Goal: Task Accomplishment & Management: Complete application form

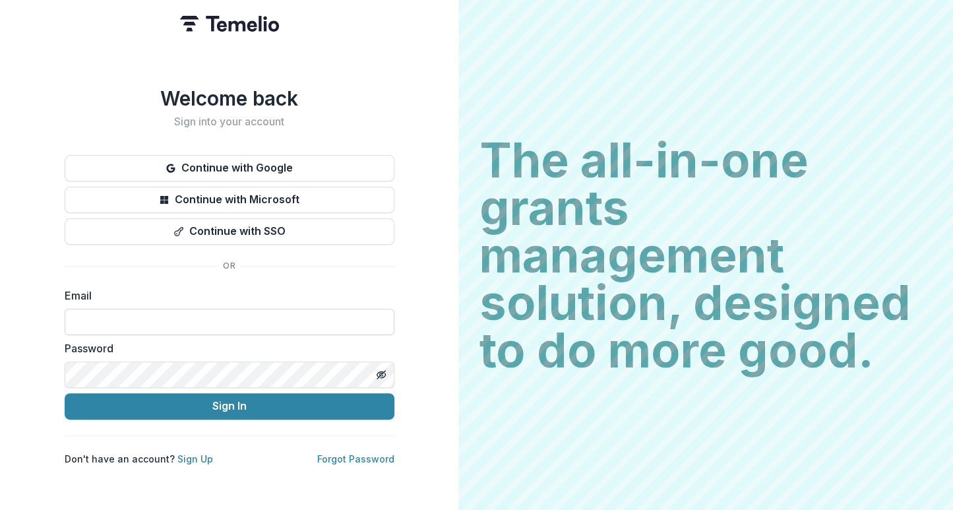
click at [208, 319] on input at bounding box center [230, 322] width 330 height 26
type input "**********"
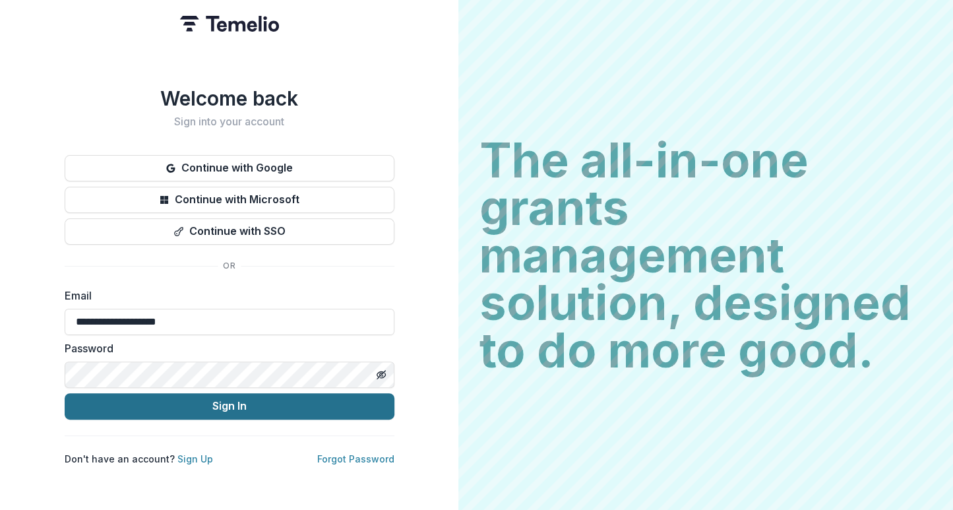
click at [240, 407] on button "Sign In" at bounding box center [230, 406] width 330 height 26
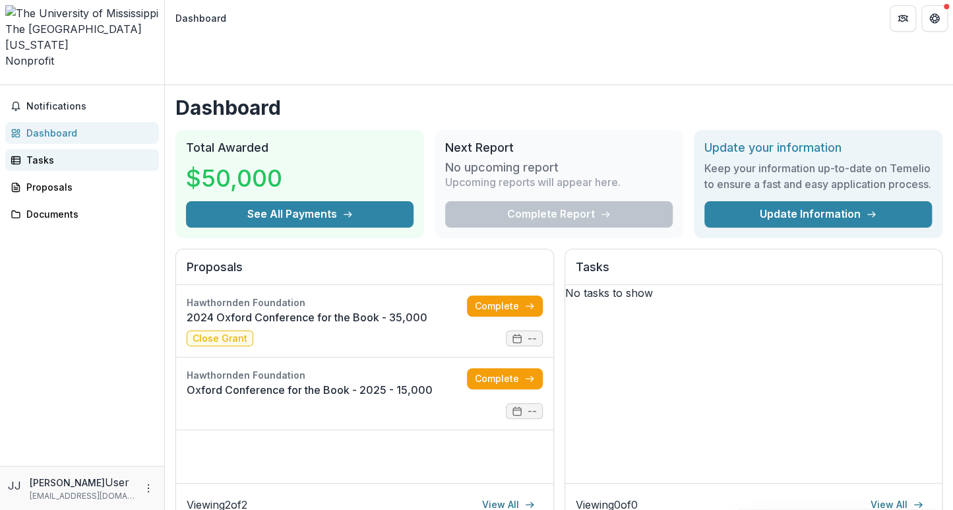
click at [45, 153] on div "Tasks" at bounding box center [87, 160] width 122 height 14
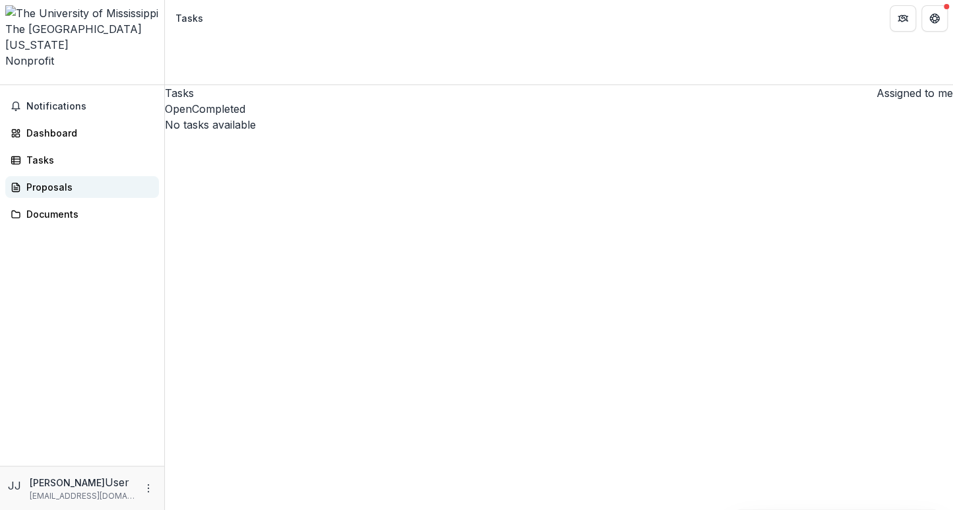
click at [51, 180] on div "Proposals" at bounding box center [87, 187] width 122 height 14
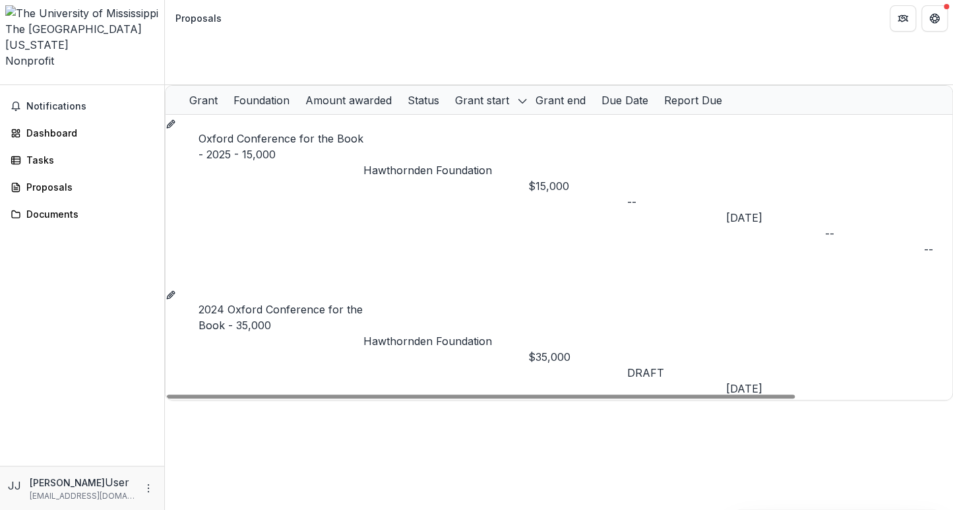
click at [272, 132] on link "Oxford Conference for the Book - 2025 - 15,000" at bounding box center [281, 146] width 165 height 29
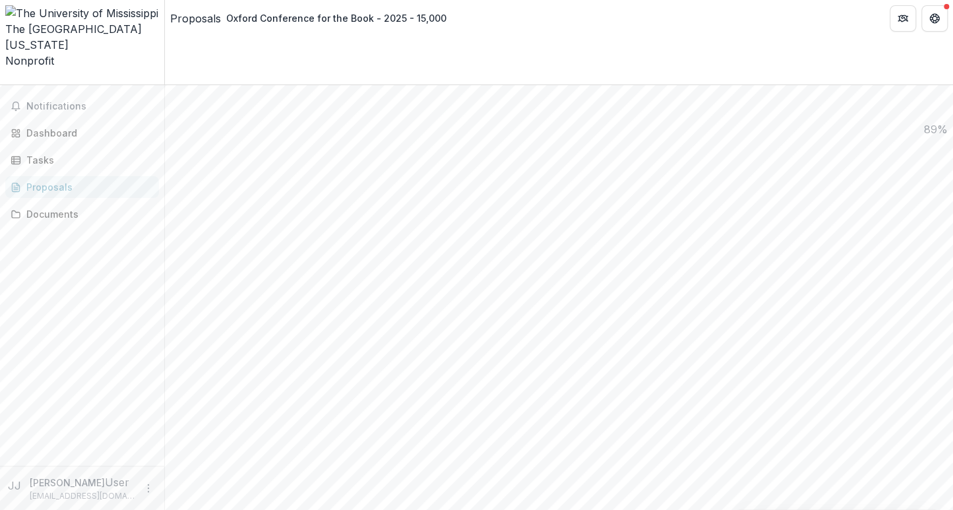
scroll to position [1235, 0]
